Goal: Find specific page/section

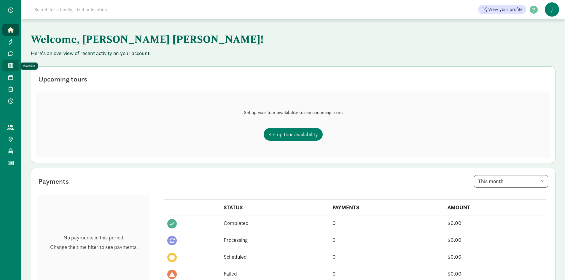
click at [12, 66] on icon at bounding box center [10, 65] width 5 height 5
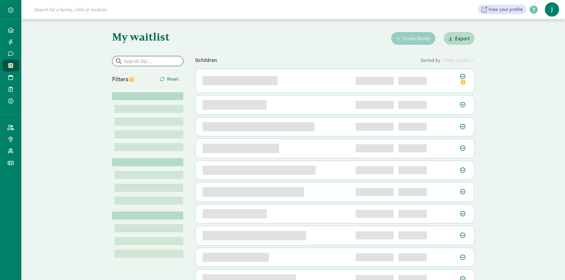
click at [135, 62] on input "search" at bounding box center [147, 60] width 71 height 9
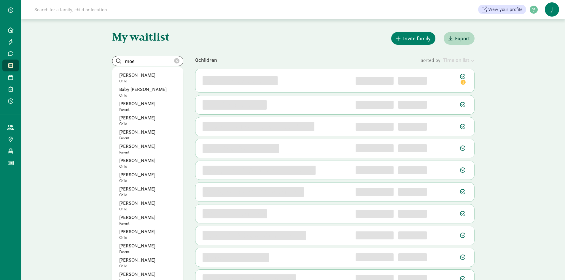
click at [134, 76] on p "[PERSON_NAME]" at bounding box center [147, 75] width 57 height 7
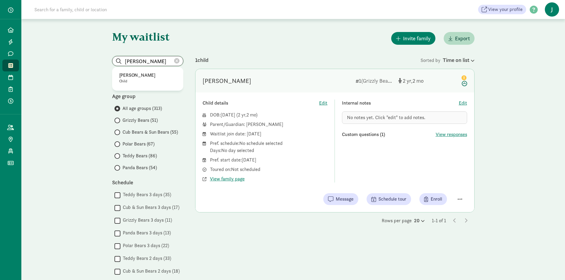
click at [135, 62] on input "[PERSON_NAME]" at bounding box center [147, 60] width 71 height 9
click at [132, 74] on p "[PERSON_NAME]" at bounding box center [147, 75] width 57 height 7
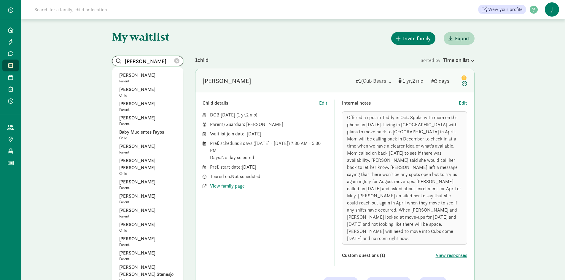
click at [158, 60] on input "[PERSON_NAME]" at bounding box center [147, 60] width 71 height 9
click at [158, 59] on input "[PERSON_NAME]" at bounding box center [147, 60] width 71 height 9
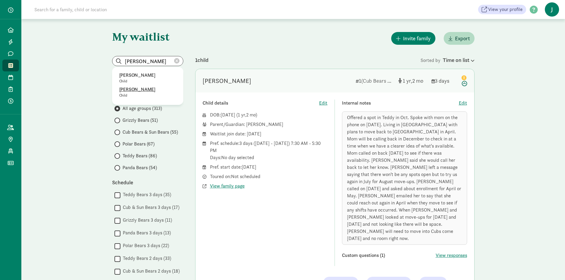
click at [146, 89] on p "[PERSON_NAME]" at bounding box center [147, 89] width 57 height 7
type input "[PERSON_NAME]"
